Goal: Task Accomplishment & Management: Manage account settings

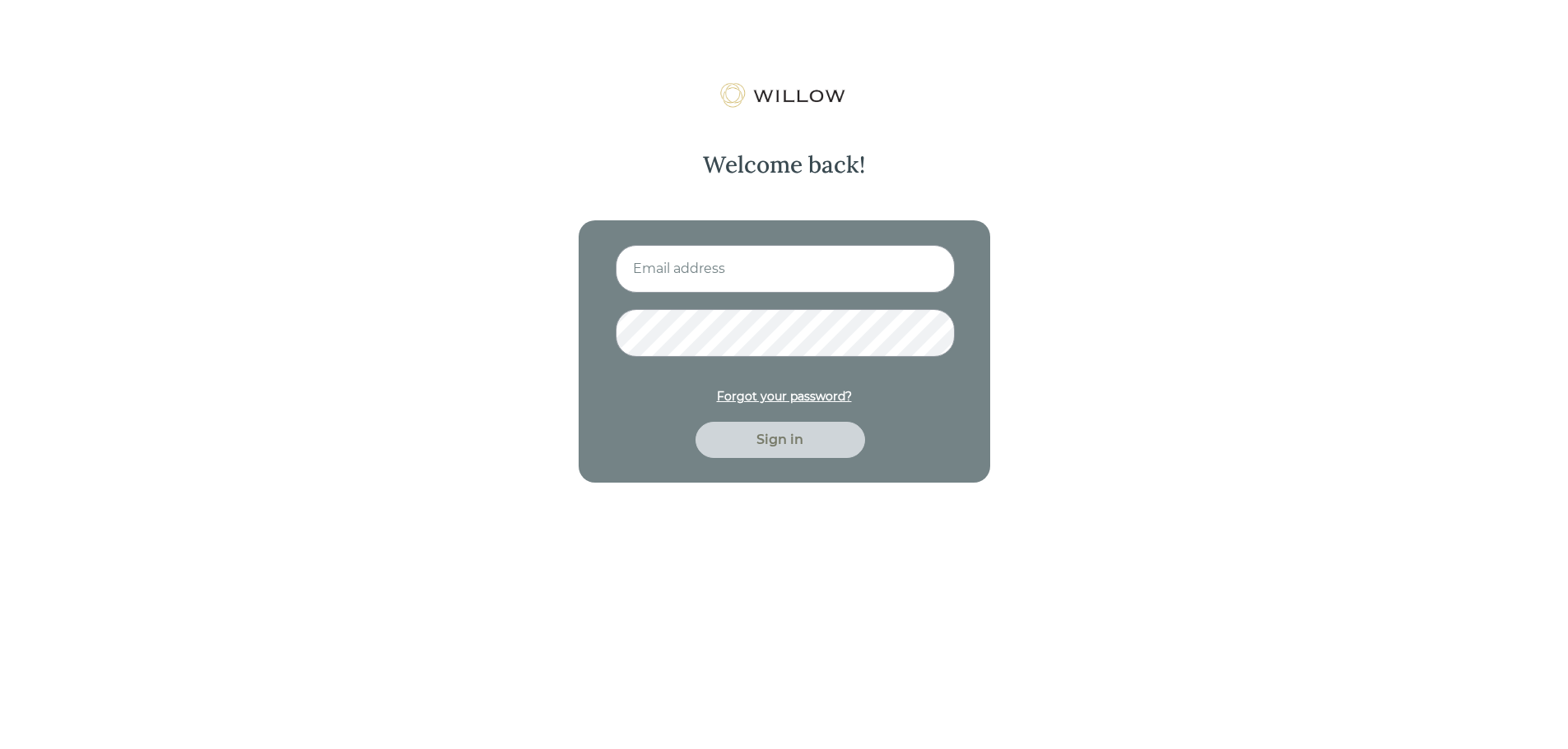
type input "[EMAIL_ADDRESS][PERSON_NAME][PERSON_NAME][DOMAIN_NAME]"
click at [762, 445] on div "Sign in" at bounding box center [780, 440] width 131 height 20
click at [769, 439] on div "Sign in" at bounding box center [780, 440] width 131 height 20
drag, startPoint x: 723, startPoint y: 270, endPoint x: 774, endPoint y: 270, distance: 51.0
click at [774, 270] on input "phil.roberts@bleakley.com" at bounding box center [785, 269] width 339 height 47
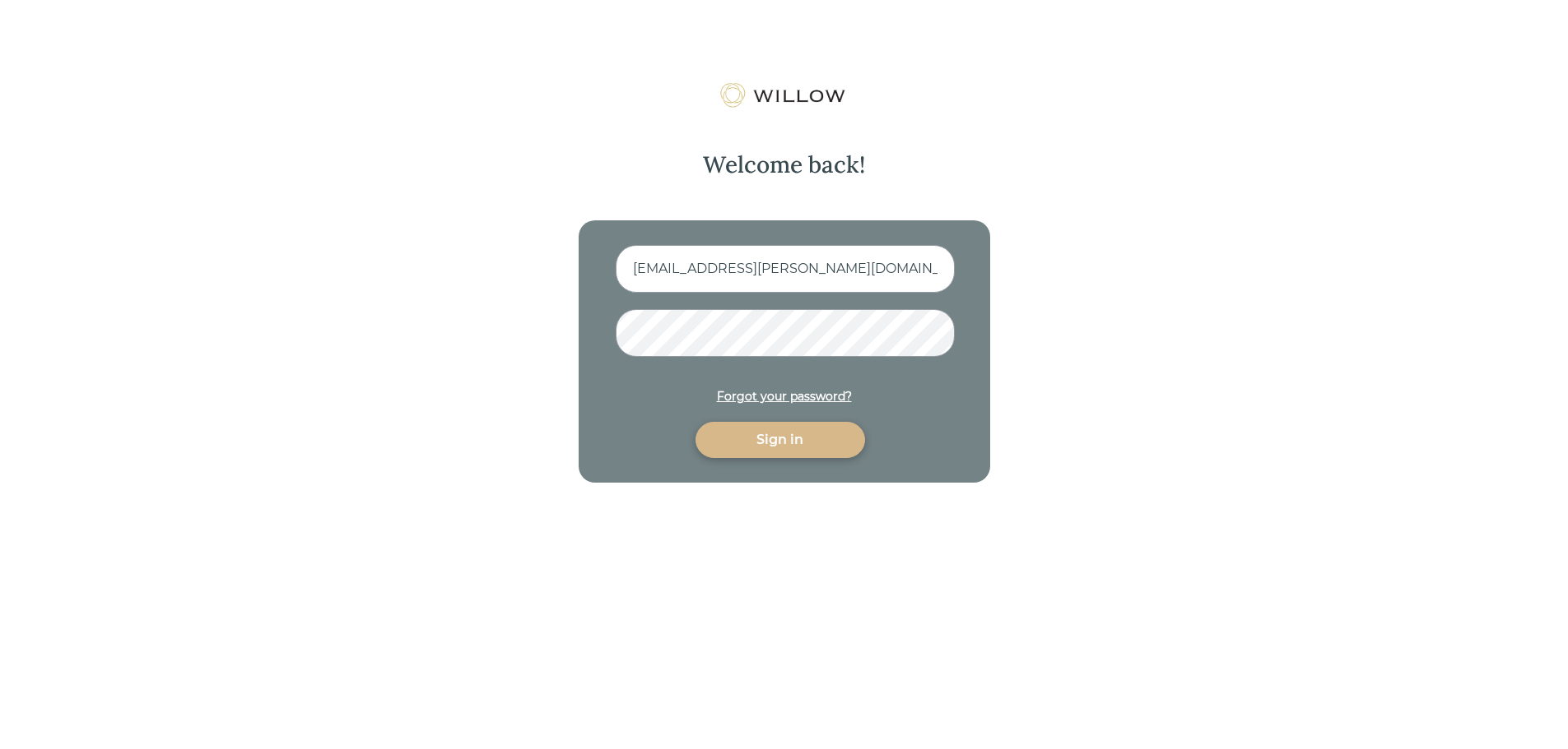
type input "phil.roberts@onepointbfg.com"
click at [809, 437] on div "Sign in" at bounding box center [780, 440] width 131 height 20
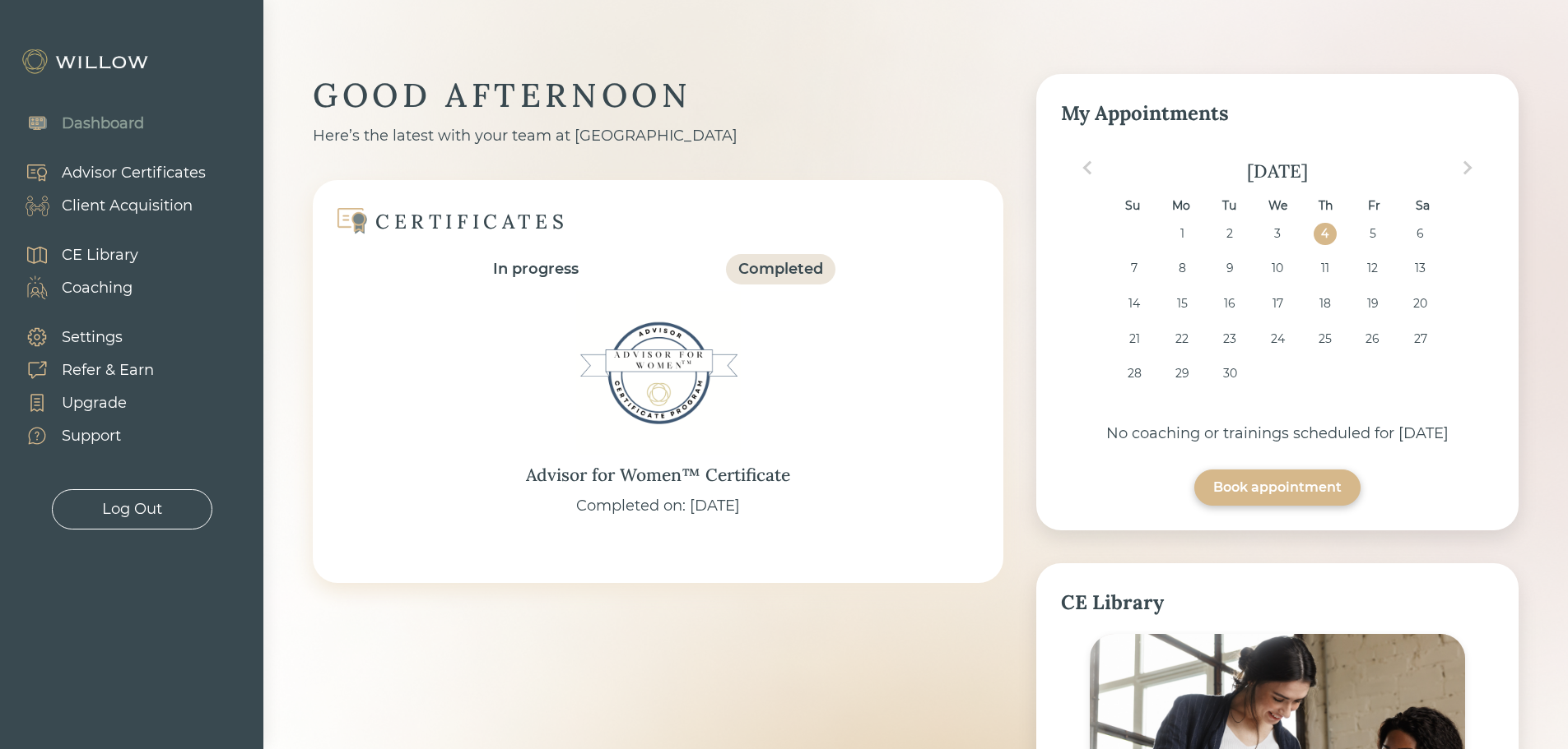
click at [122, 206] on div "Client Acquisition" at bounding box center [127, 206] width 131 height 22
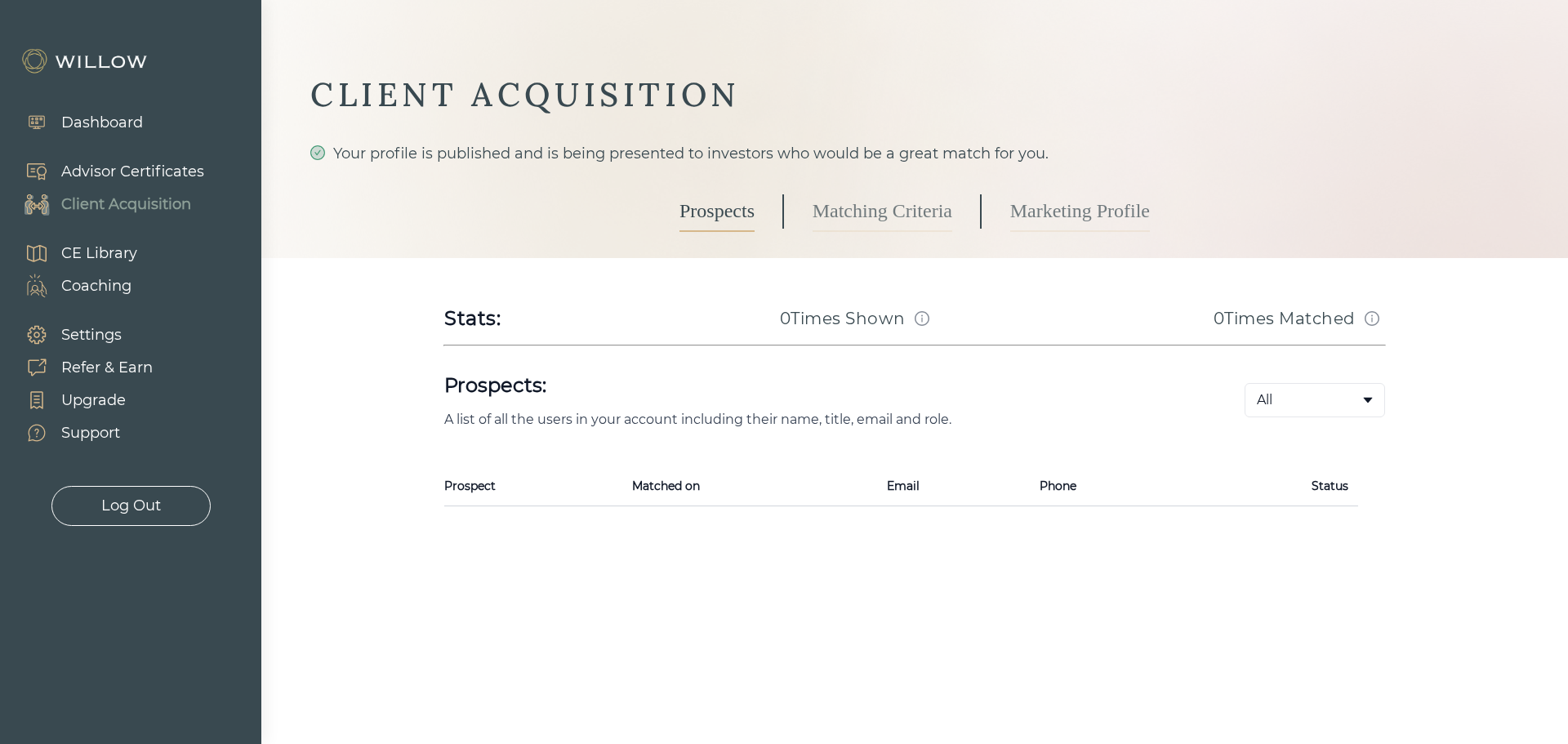
click at [1051, 209] on link "Marketing Profile" at bounding box center [1080, 212] width 139 height 41
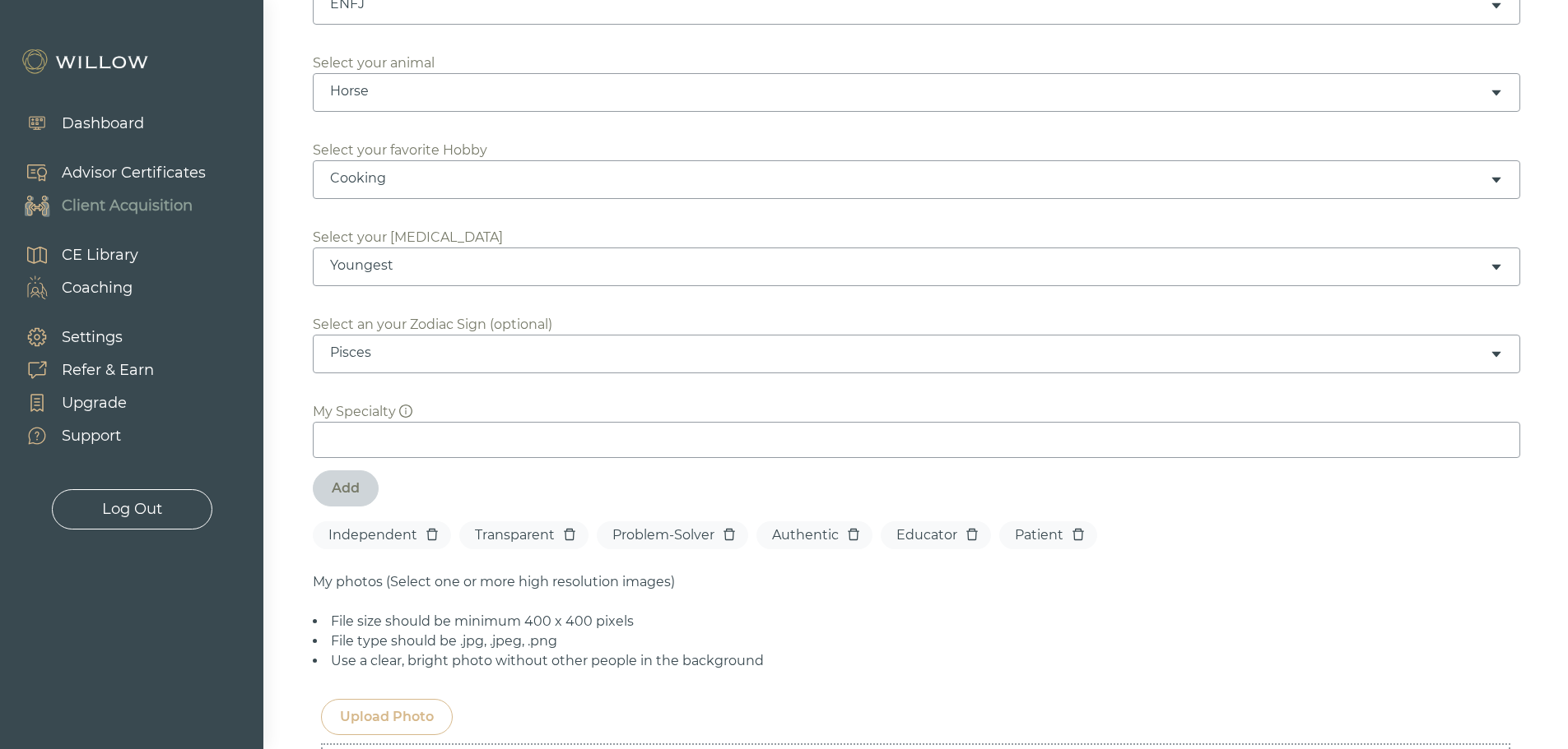
scroll to position [740, 0]
click at [727, 529] on icon "delete" at bounding box center [730, 533] width 12 height 12
click at [690, 531] on icon "delete" at bounding box center [693, 532] width 13 height 13
click at [681, 531] on icon "delete" at bounding box center [687, 532] width 13 height 13
click at [671, 534] on icon "delete" at bounding box center [675, 532] width 13 height 13
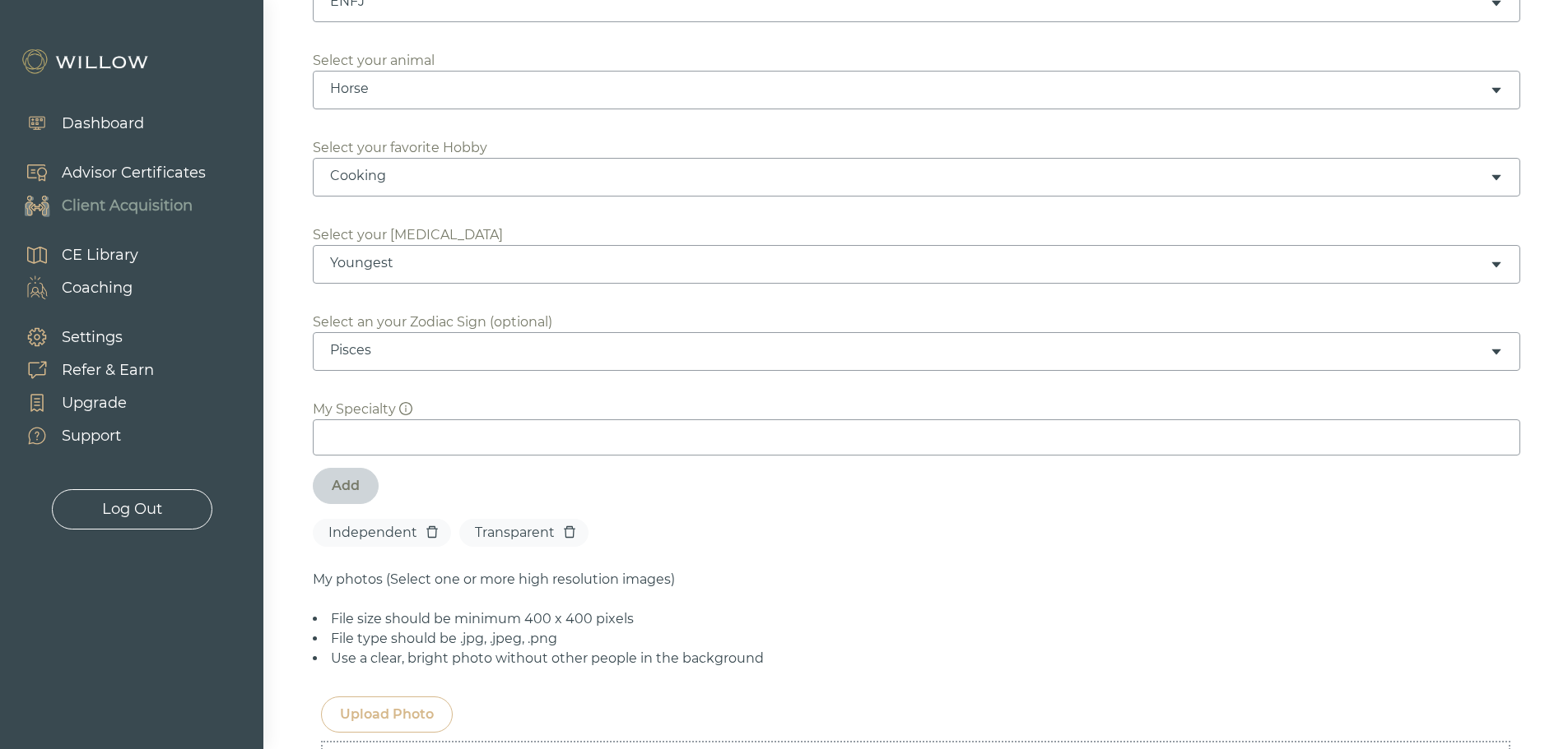
click at [344, 490] on div "Add" at bounding box center [345, 486] width 28 height 20
click at [382, 435] on input at bounding box center [915, 438] width 1207 height 37
type input "Focus on Tax Efficiency"
click at [343, 488] on div "Add" at bounding box center [345, 486] width 28 height 20
click at [422, 439] on input at bounding box center [915, 438] width 1207 height 37
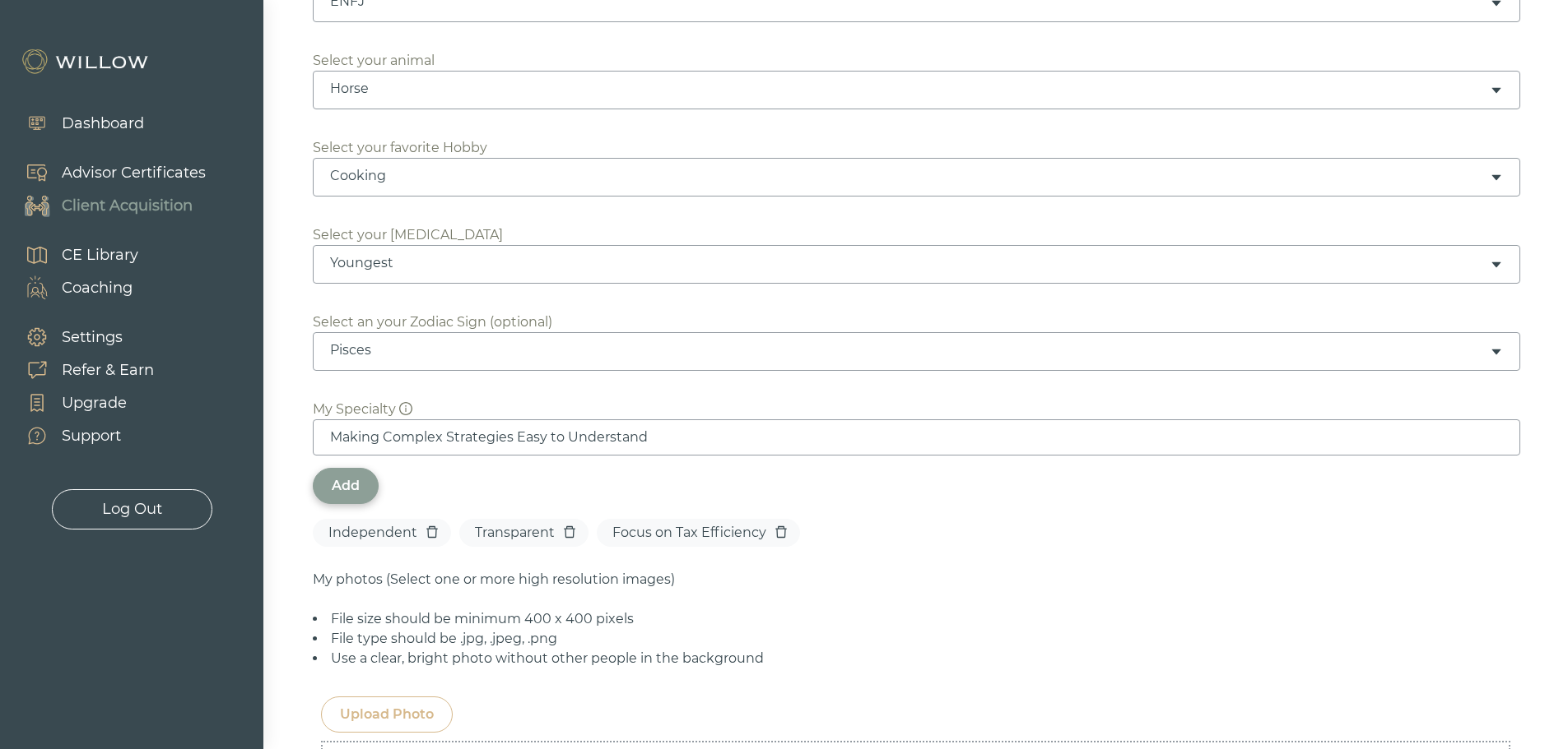
type input "Making Complex Strategies Easy to Understand"
click at [364, 475] on div "Add" at bounding box center [345, 486] width 66 height 37
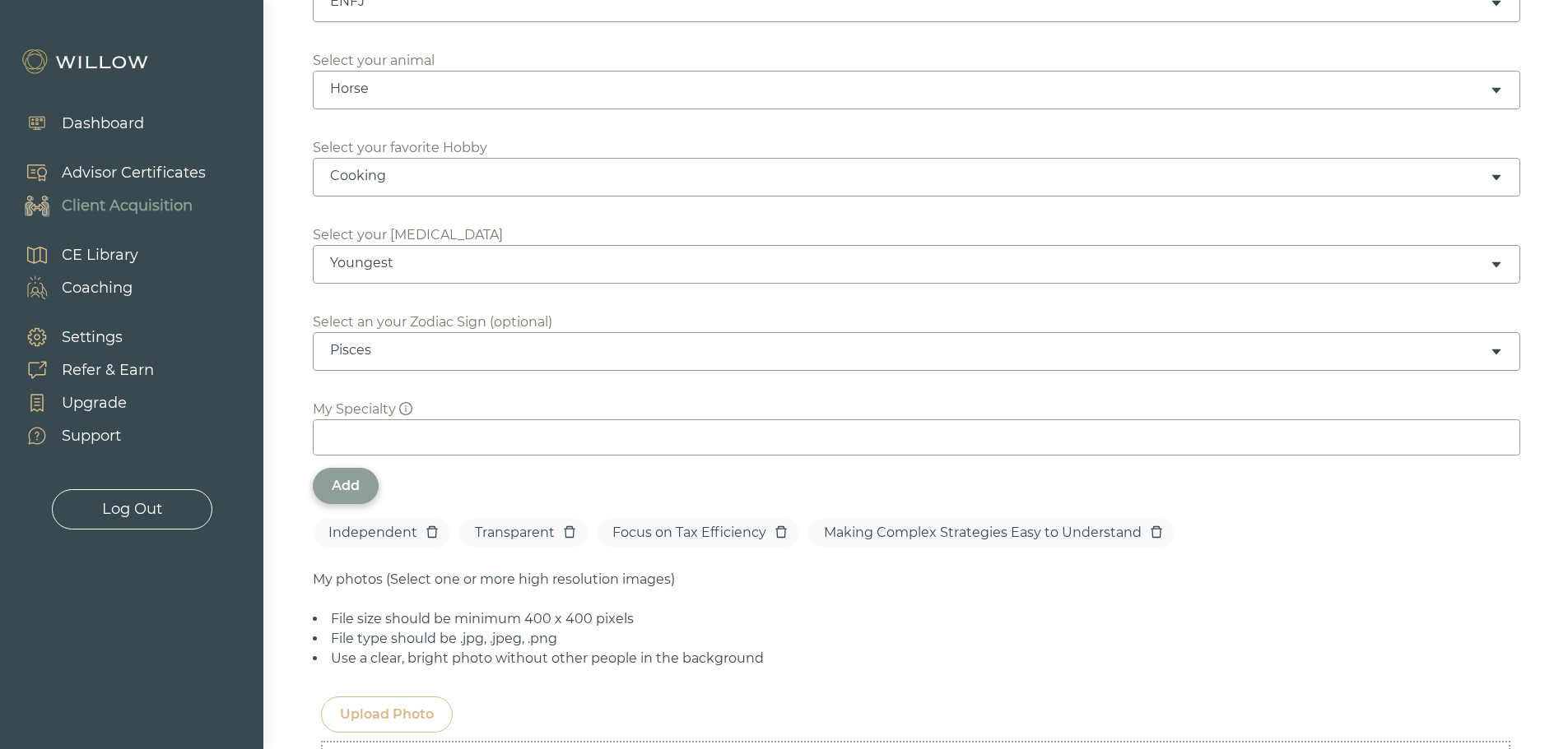
click at [345, 430] on input at bounding box center [915, 438] width 1207 height 37
drag, startPoint x: 365, startPoint y: 434, endPoint x: 378, endPoint y: 436, distance: 13.2
click at [378, 436] on input "Multi_disciplined" at bounding box center [915, 438] width 1207 height 37
click at [477, 431] on input "Multi-Disciplined" at bounding box center [915, 438] width 1207 height 37
click at [811, 438] on input "Multi-Disciplined (Investment/Tax/Estate/Retirement/Insurance" at bounding box center [915, 438] width 1207 height 37
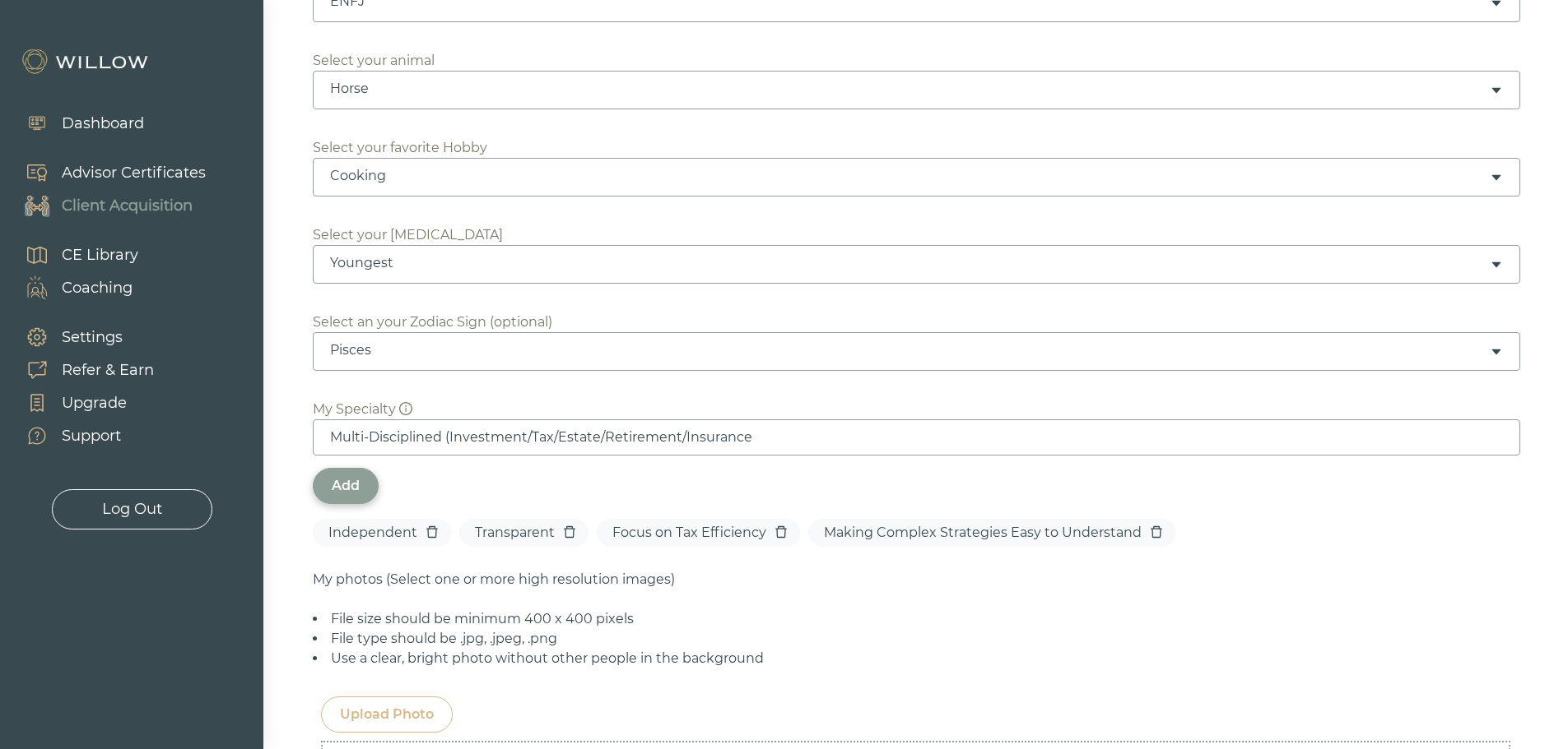
drag, startPoint x: 443, startPoint y: 433, endPoint x: 470, endPoint y: 445, distance: 29.5
click at [450, 435] on input "Multi-Disciplined (Investment/Tax/Estate/Retirement/Insurance" at bounding box center [915, 438] width 1207 height 37
type input "Multi-Disciplined Planning (Investment/Tax/Estate/Retirement/Insurance)"
click at [359, 485] on div "Add" at bounding box center [345, 486] width 28 height 20
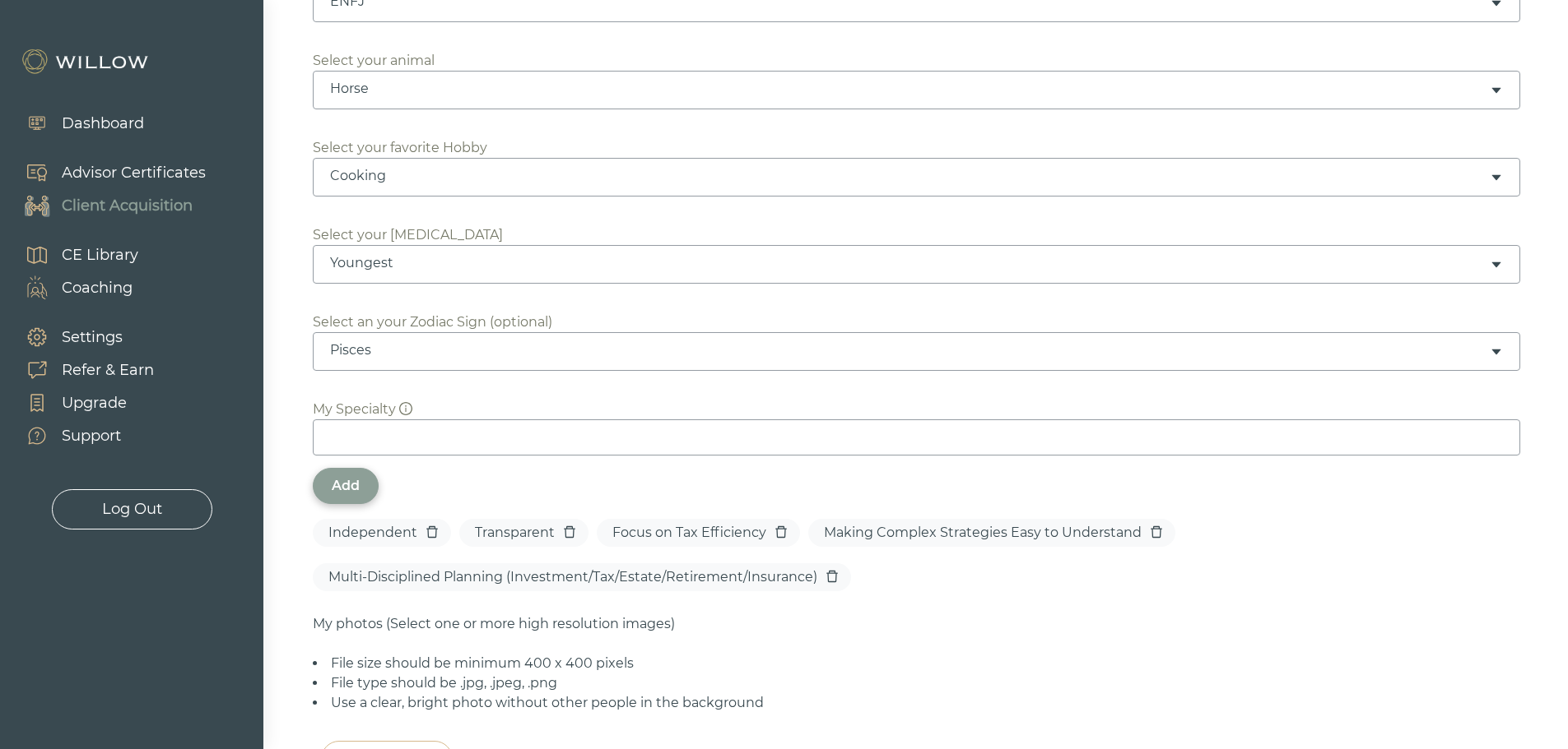
click at [368, 432] on input at bounding box center [915, 438] width 1207 height 37
type input "Planning-Driven Investment Decisions"
click at [352, 479] on div "Add" at bounding box center [345, 486] width 28 height 20
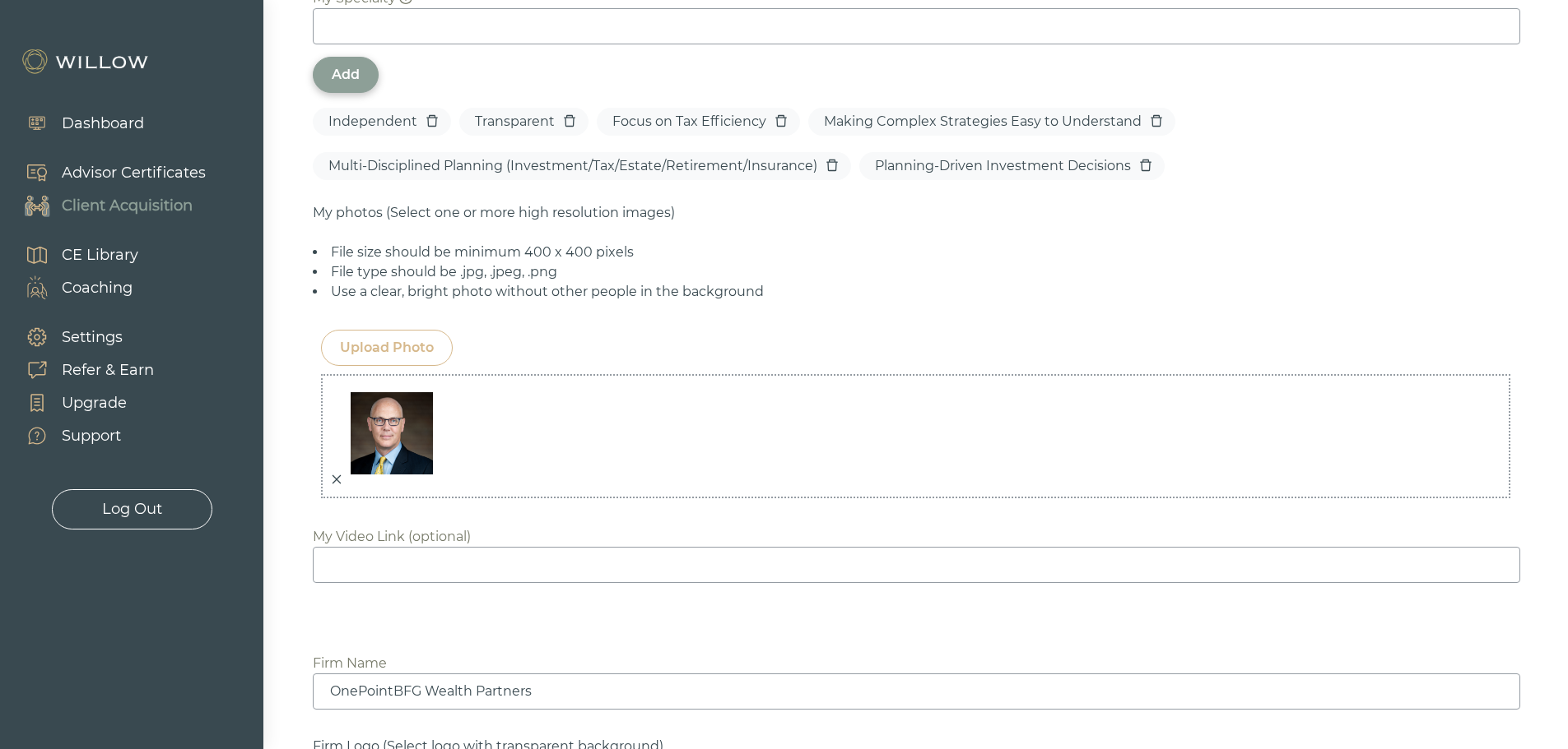
scroll to position [1234, 0]
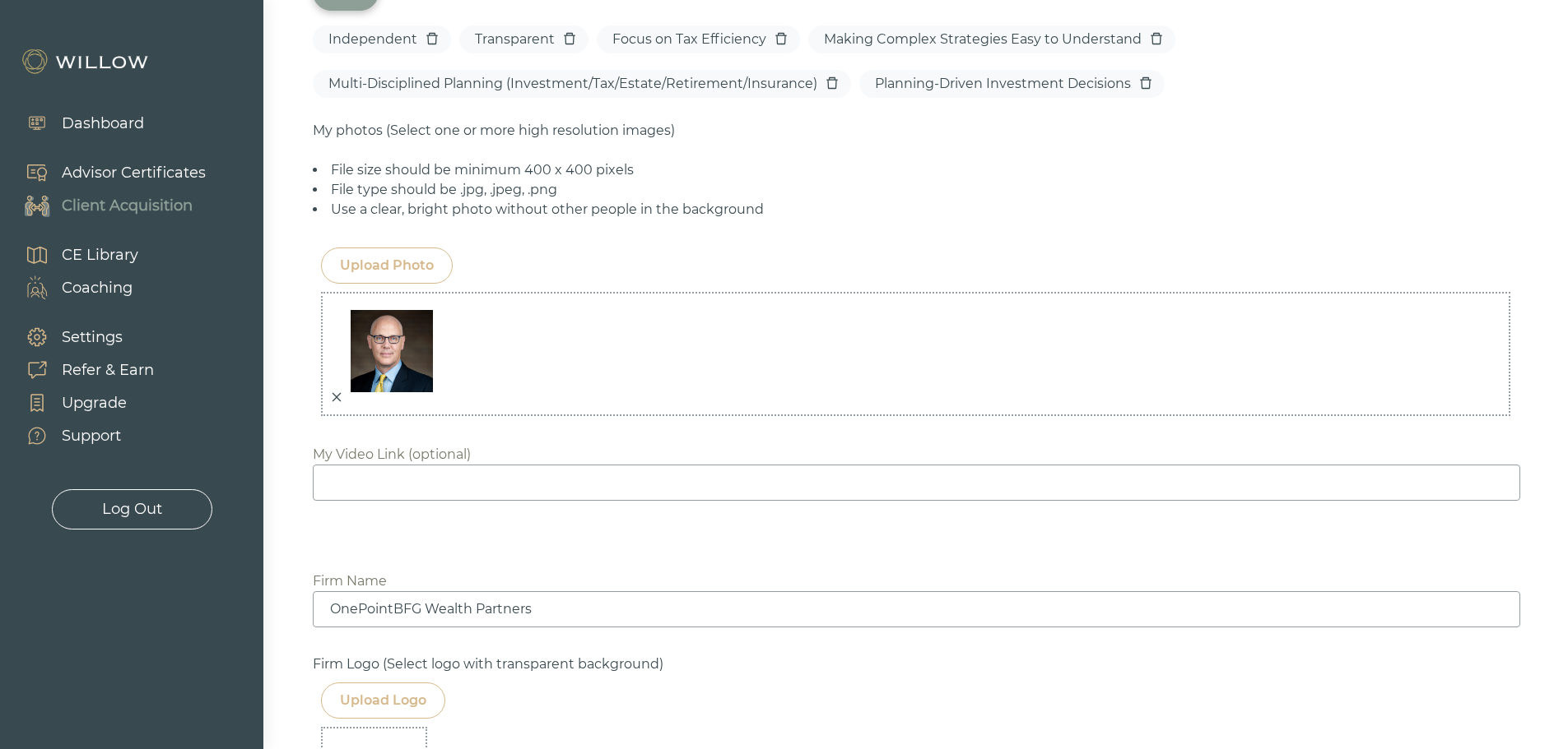
click at [388, 258] on div "Upload Photo" at bounding box center [387, 266] width 94 height 20
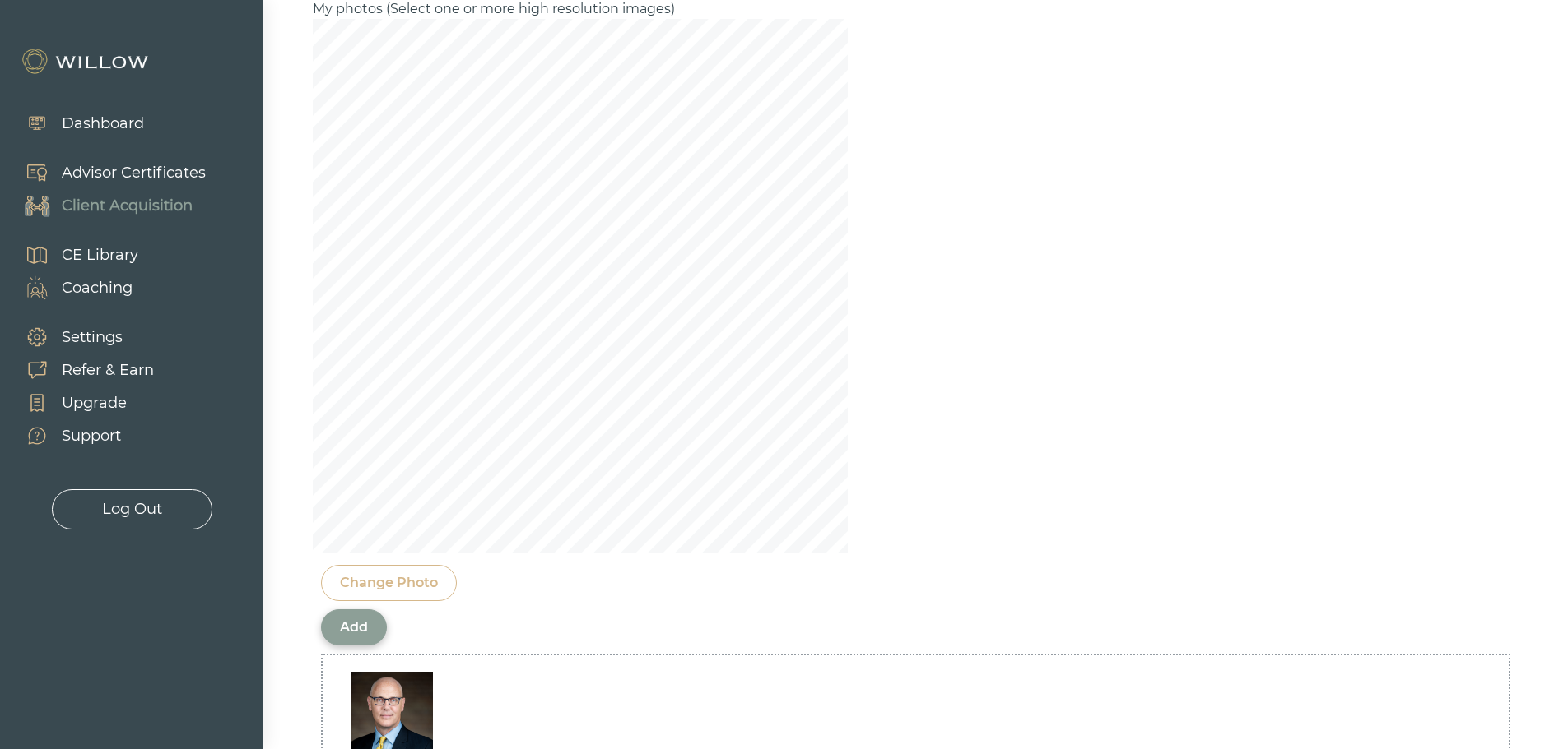
scroll to position [1398, 0]
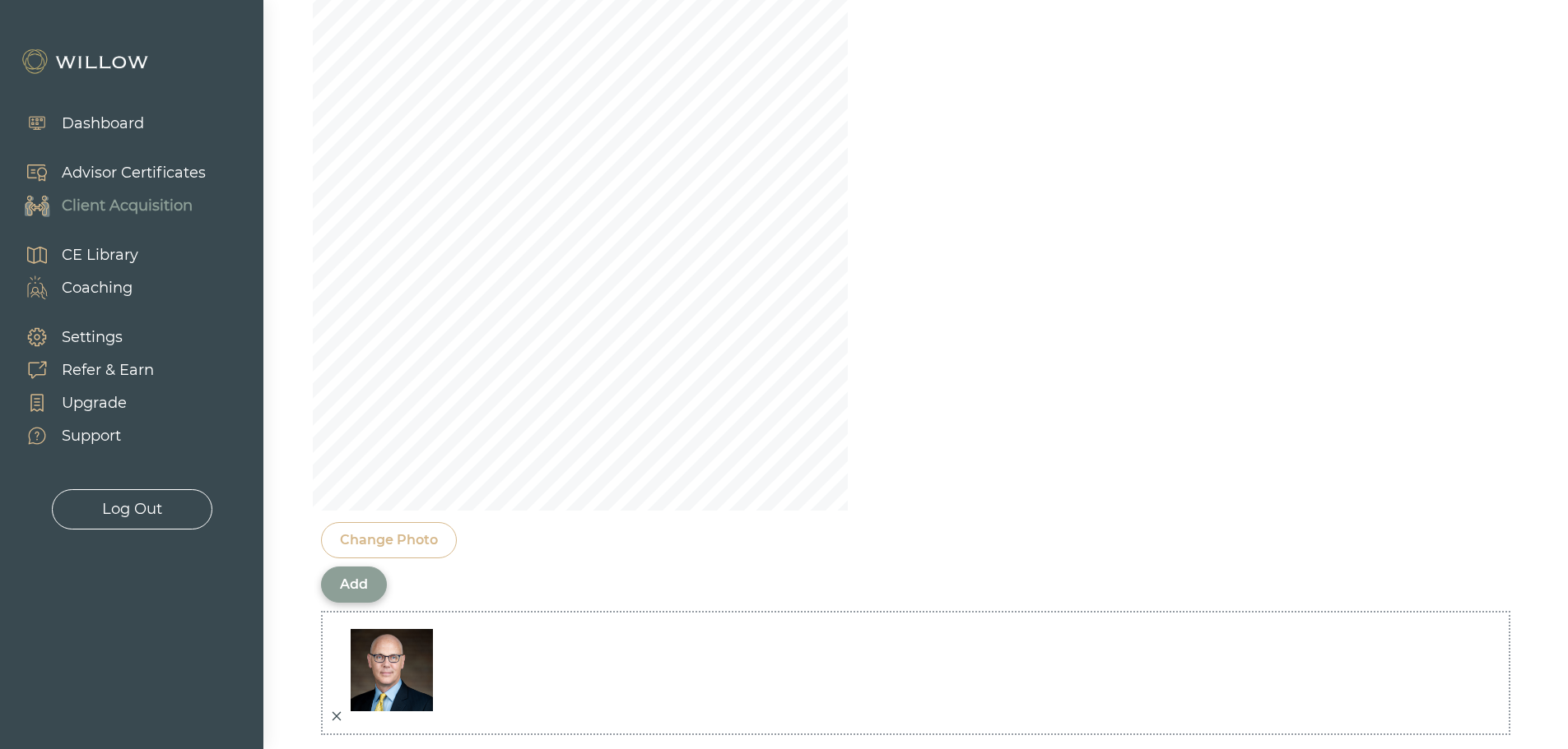
click at [353, 585] on div "Add" at bounding box center [354, 585] width 28 height 20
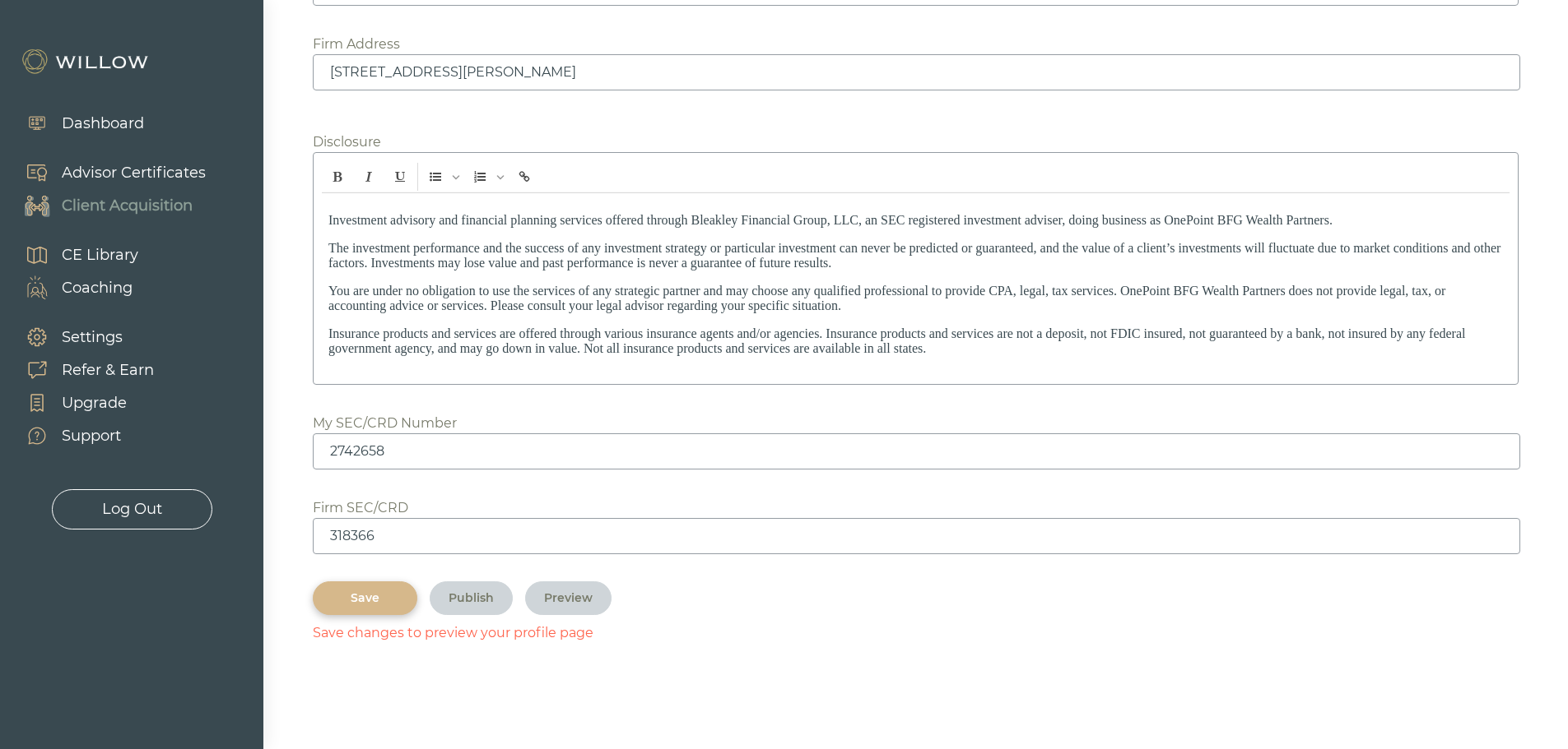
scroll to position [2344, 0]
click at [356, 597] on div "Save" at bounding box center [364, 597] width 66 height 17
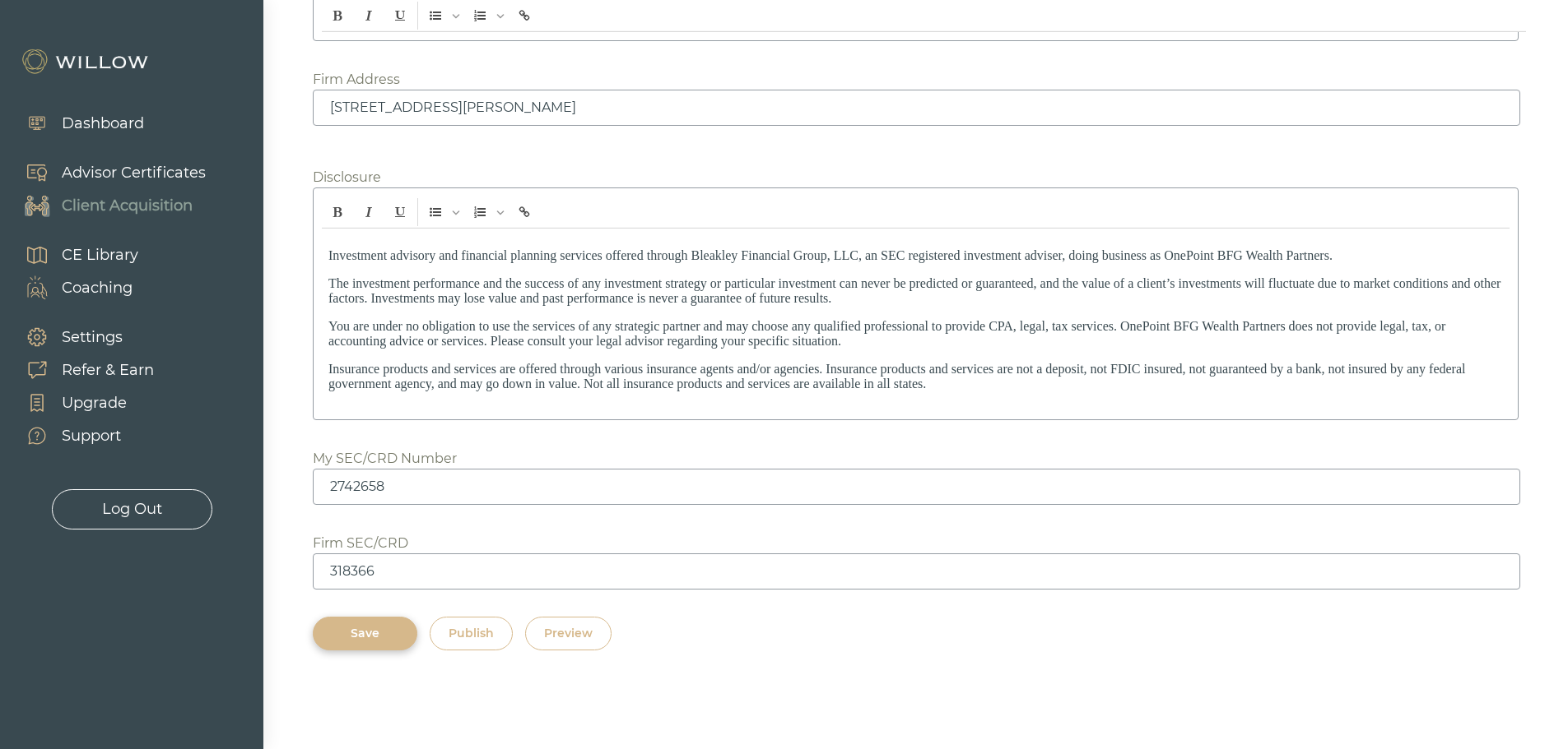
click at [581, 631] on div "Preview" at bounding box center [567, 633] width 48 height 17
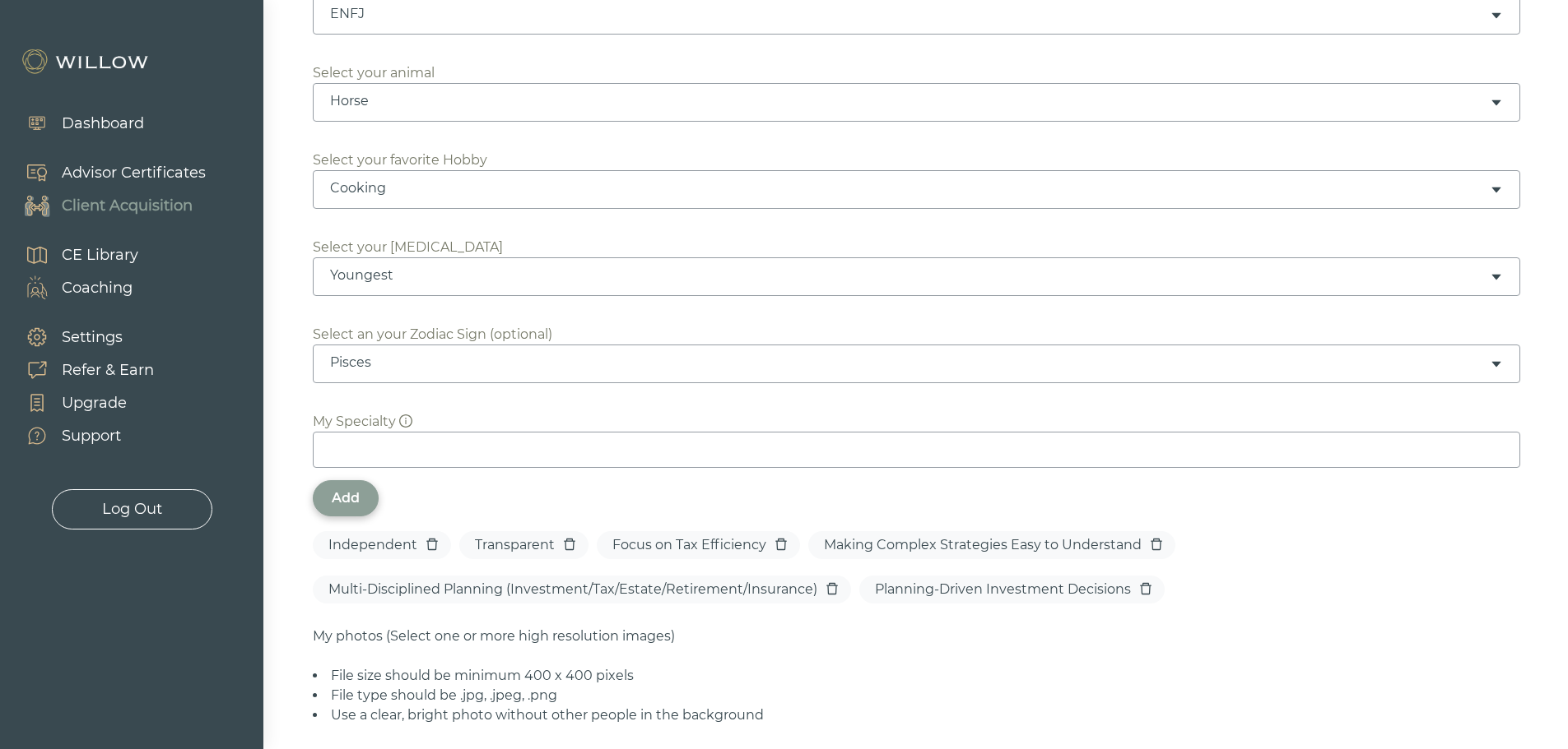
scroll to position [827, 0]
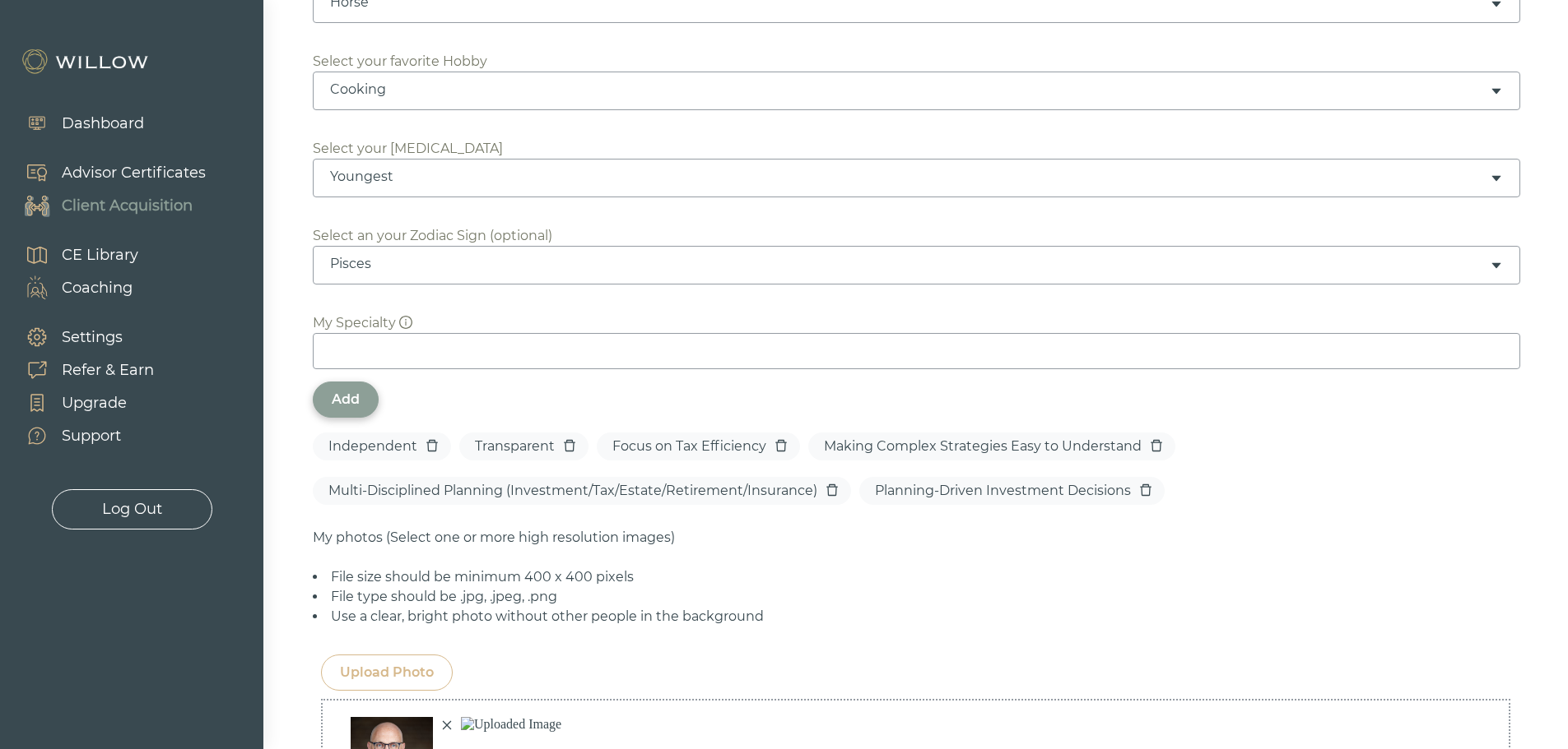
click at [346, 347] on input at bounding box center [915, 351] width 1207 height 37
type input "Cash Flow Planning"
click at [339, 399] on div "Add" at bounding box center [345, 400] width 28 height 20
click at [383, 351] on input at bounding box center [915, 351] width 1207 height 37
click at [469, 397] on div "Add" at bounding box center [915, 399] width 1206 height 37
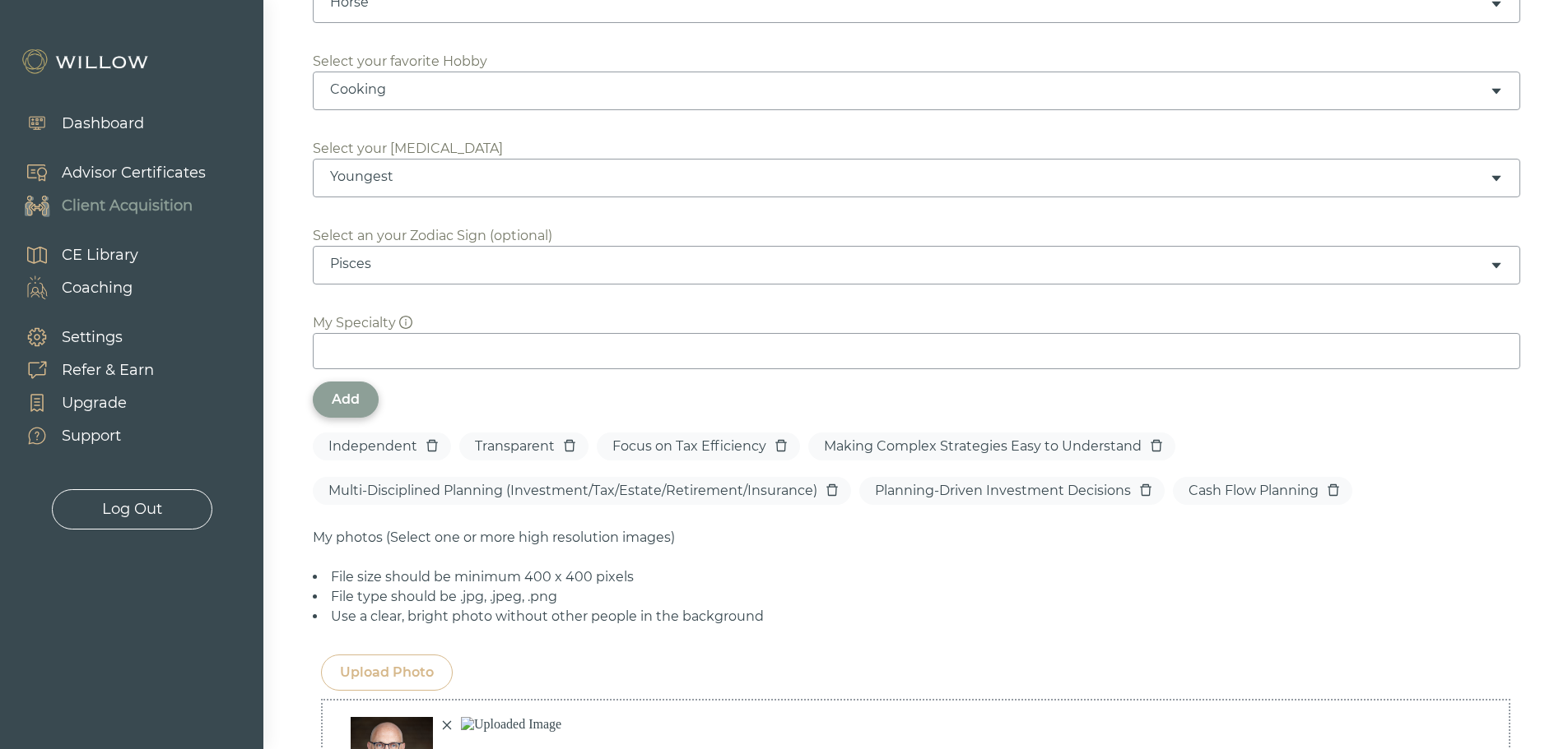
click at [775, 447] on icon "delete" at bounding box center [780, 446] width 13 height 13
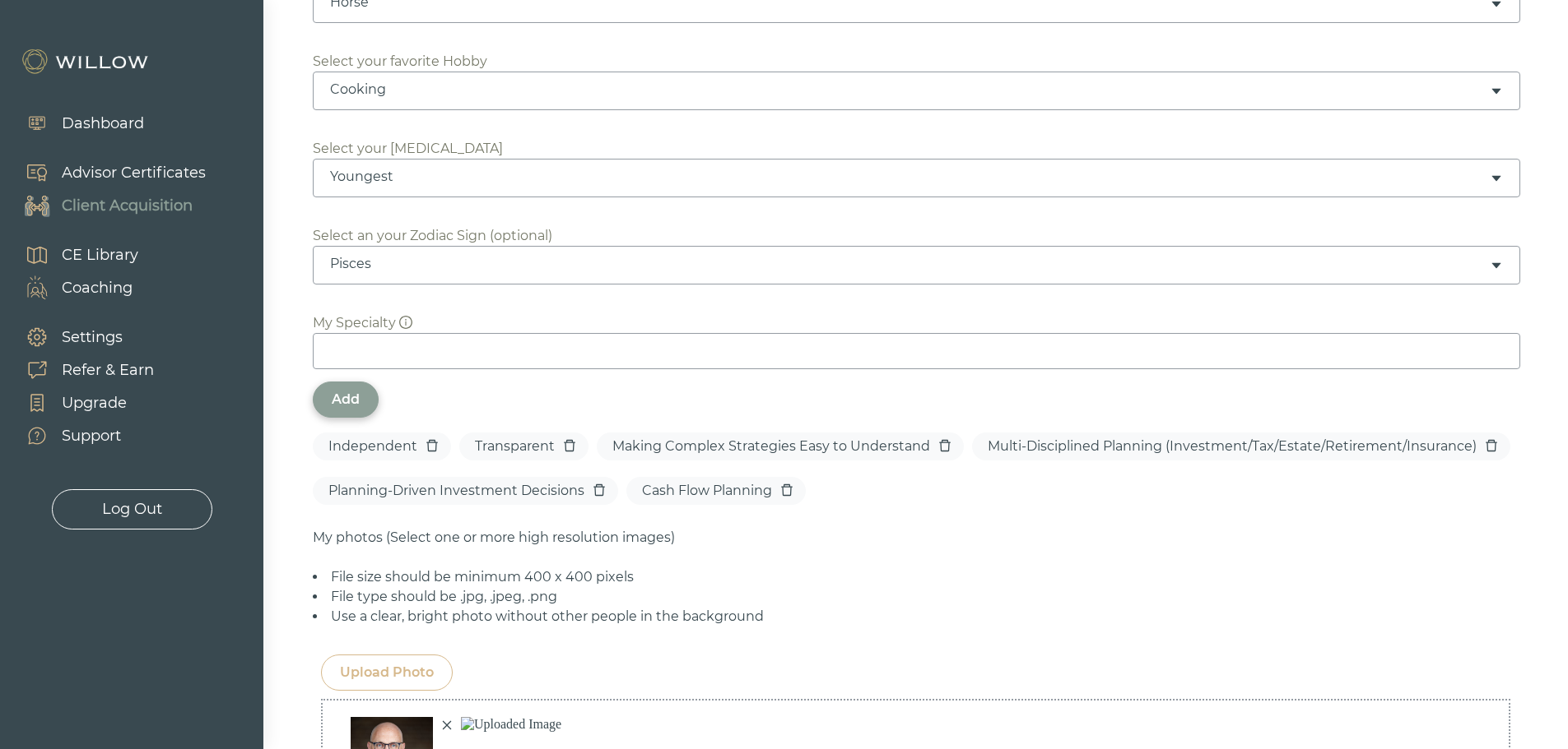
click at [440, 351] on input at bounding box center [915, 351] width 1207 height 37
type input "Focused on Tax Efficiency"
click at [346, 390] on div "Add" at bounding box center [345, 400] width 28 height 20
click at [346, 348] on input at bounding box center [915, 351] width 1207 height 37
drag, startPoint x: 435, startPoint y: 346, endPoint x: 489, endPoint y: 388, distance: 68.4
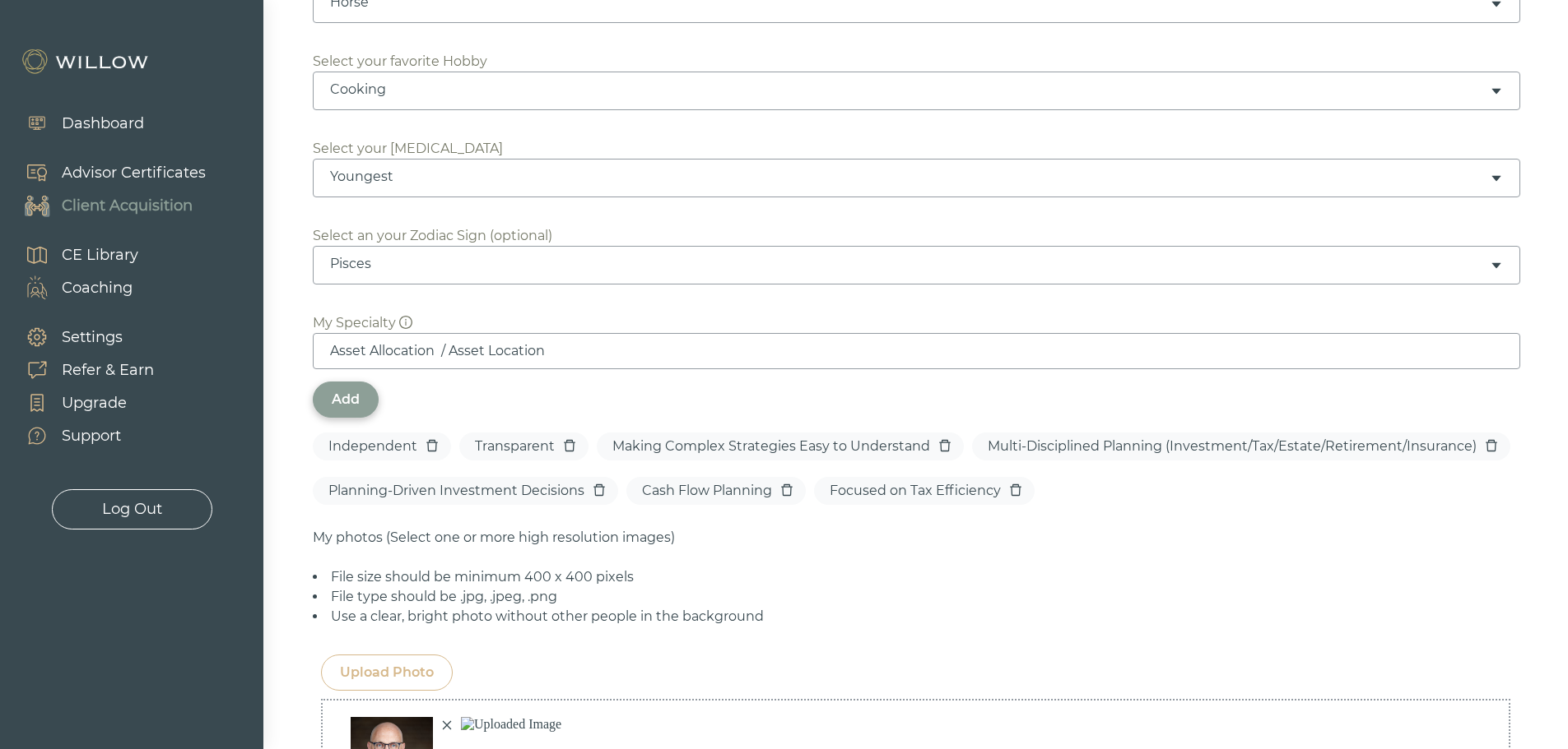
click at [436, 346] on input "Asset Allocation / Asset Location" at bounding box center [915, 351] width 1207 height 37
click at [582, 351] on input "Asset Allocation / Asset Location" at bounding box center [915, 351] width 1207 height 37
type input "Asset Allocation / Asset Location"
click at [357, 395] on div "Add" at bounding box center [345, 400] width 28 height 20
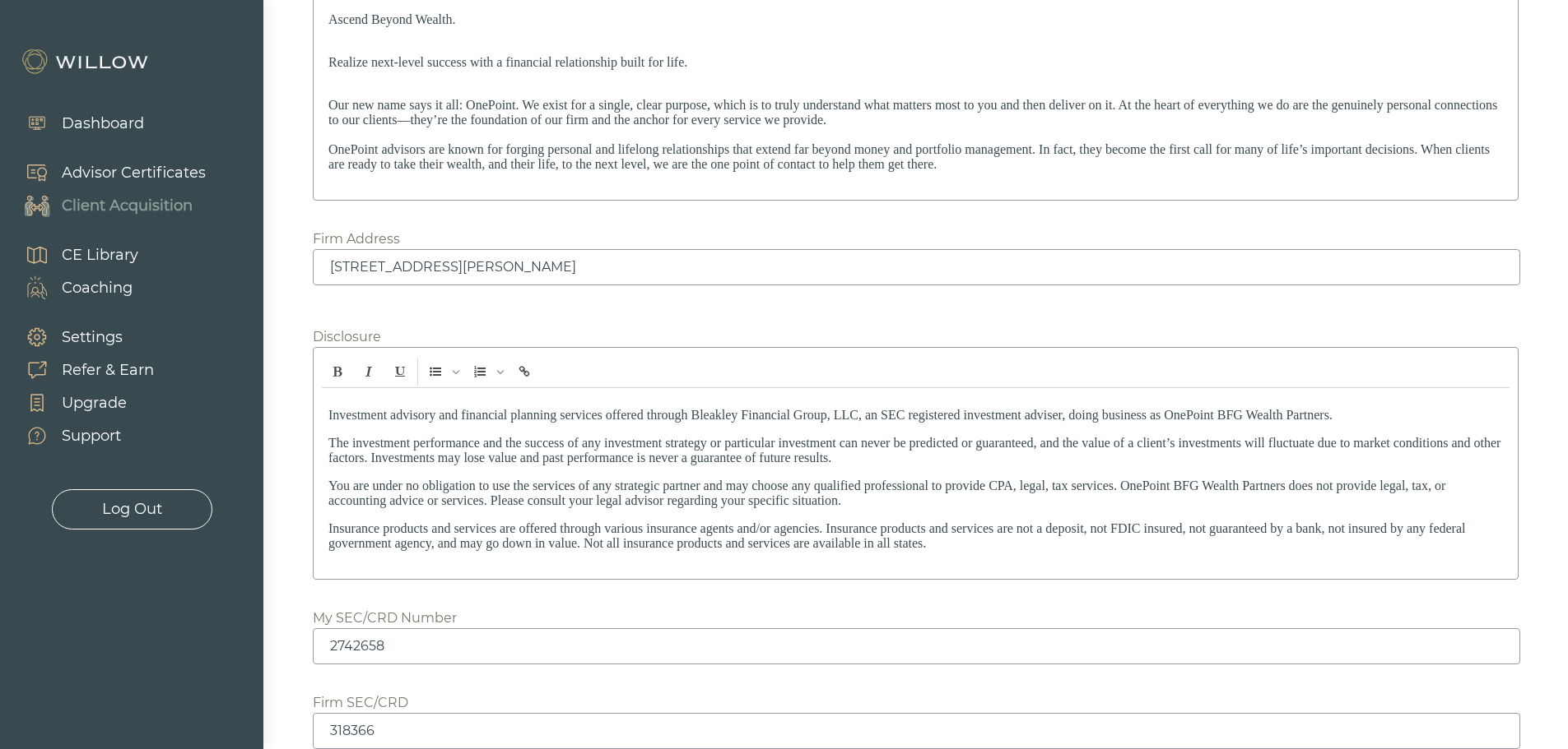
scroll to position [2344, 0]
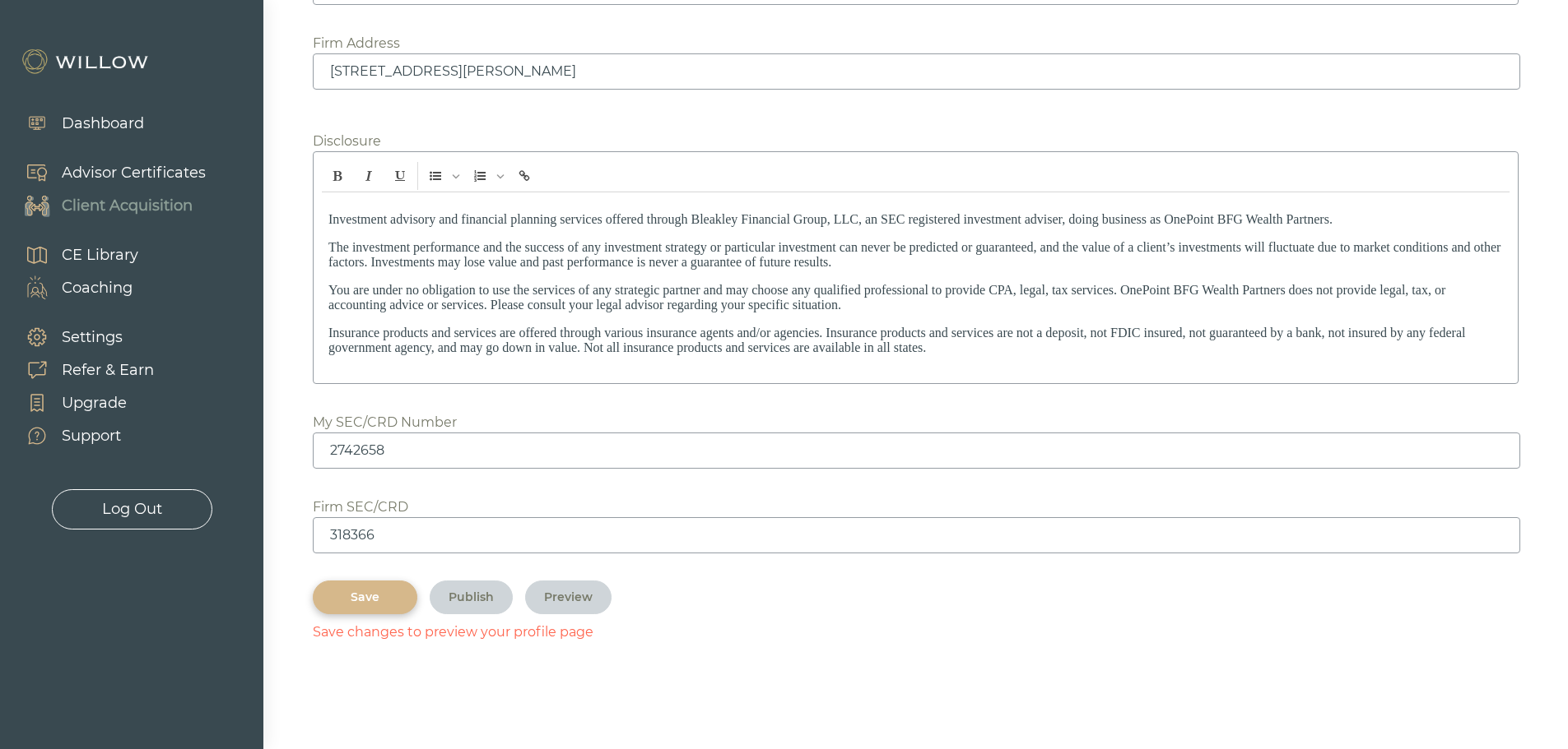
click at [374, 596] on div "Save" at bounding box center [364, 597] width 66 height 17
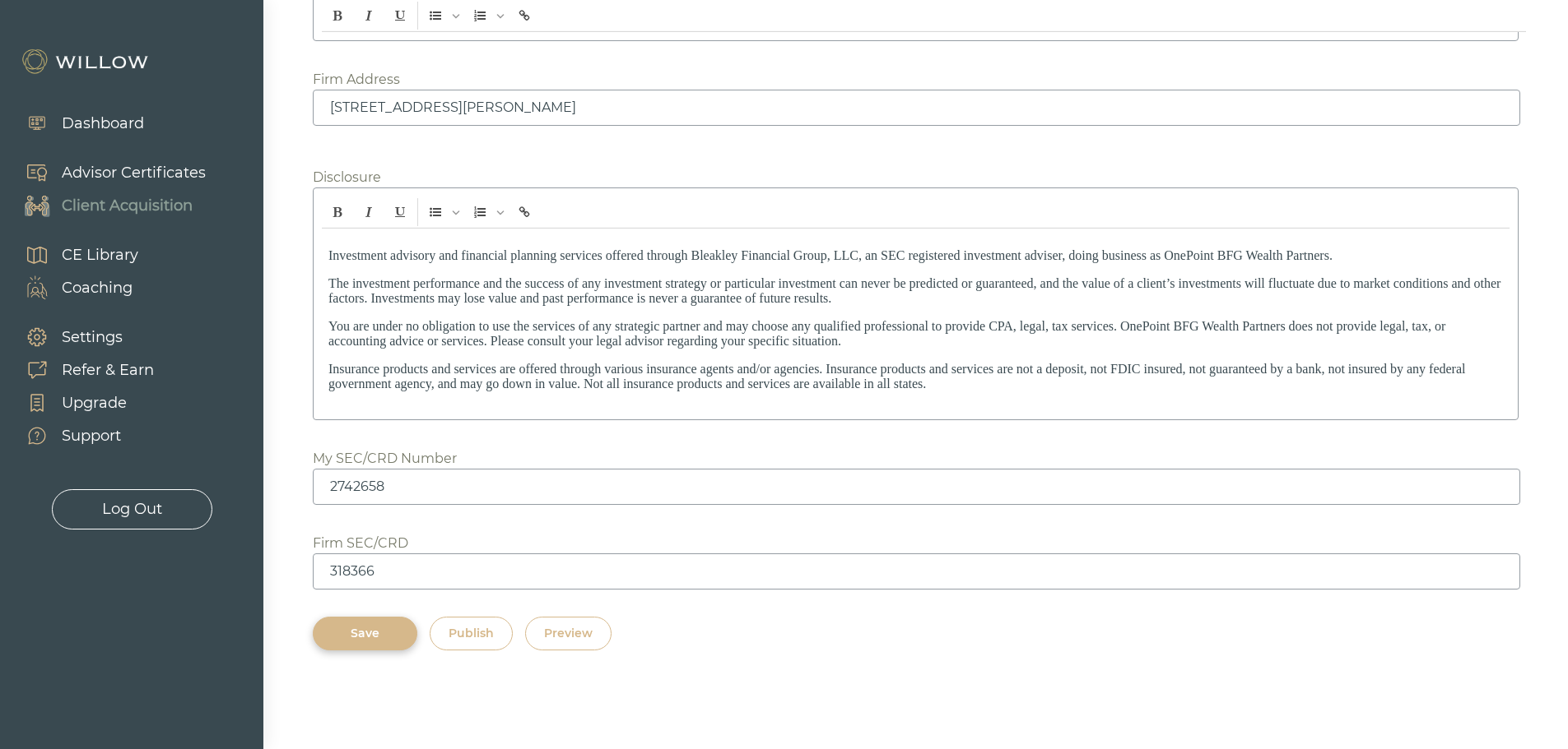
click at [572, 622] on button "Preview" at bounding box center [567, 633] width 86 height 34
click at [125, 509] on div "Log Out" at bounding box center [131, 509] width 60 height 22
